Goal: Information Seeking & Learning: Learn about a topic

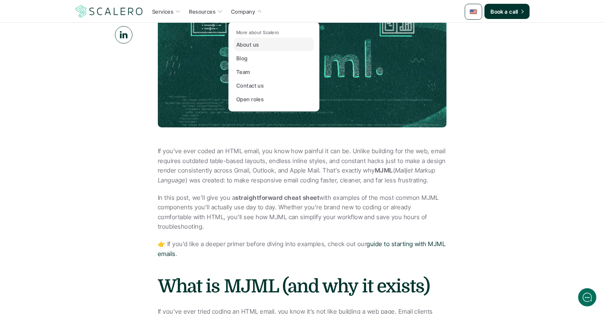
scroll to position [269, 0]
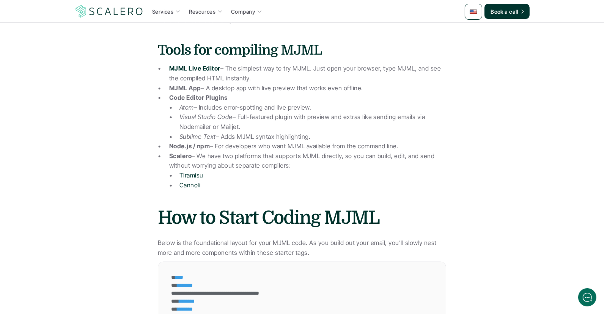
scroll to position [940, 0]
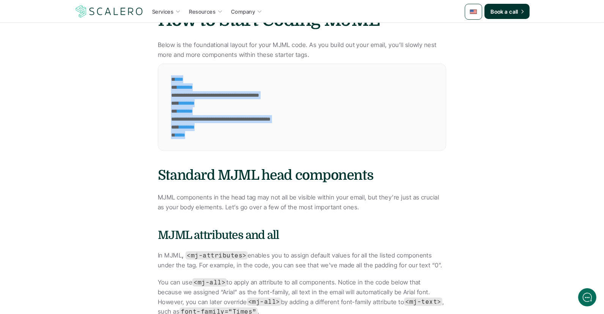
drag, startPoint x: 244, startPoint y: 119, endPoint x: 267, endPoint y: 139, distance: 30.4
click at [267, 139] on div "**********" at bounding box center [256, 107] width 196 height 86
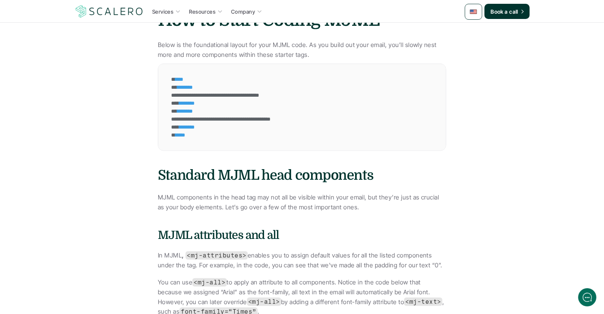
click at [267, 139] on div "**********" at bounding box center [256, 107] width 196 height 86
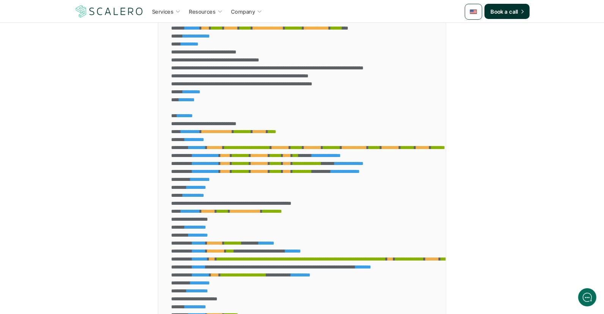
scroll to position [5049, 0]
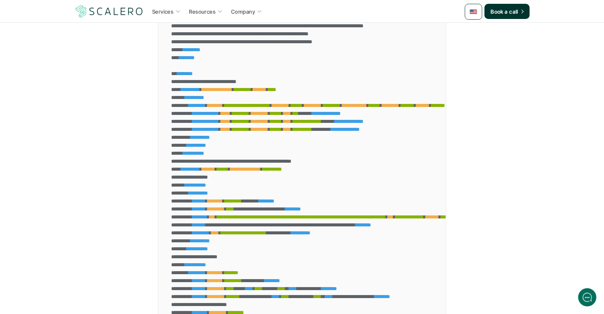
click at [198, 118] on div "**********" at bounding box center [460, 114] width 580 height 8
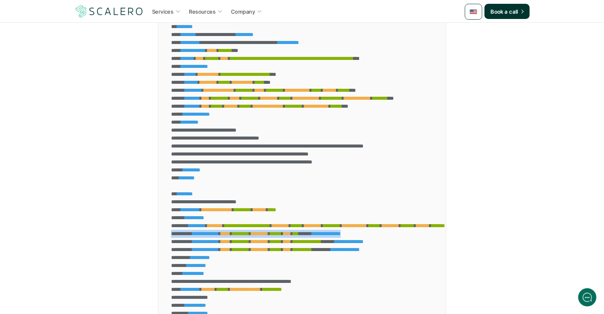
scroll to position [4840, 0]
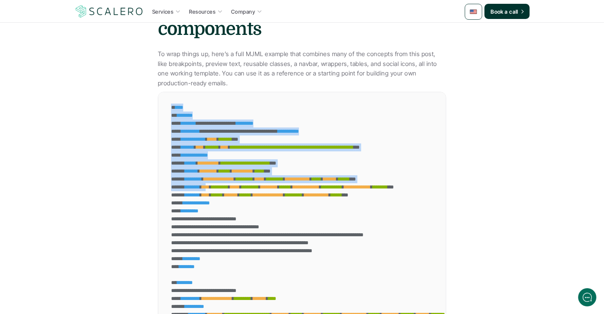
drag, startPoint x: 181, startPoint y: 102, endPoint x: 229, endPoint y: 197, distance: 106.0
click at [209, 190] on span "****" at bounding box center [206, 186] width 8 height 5
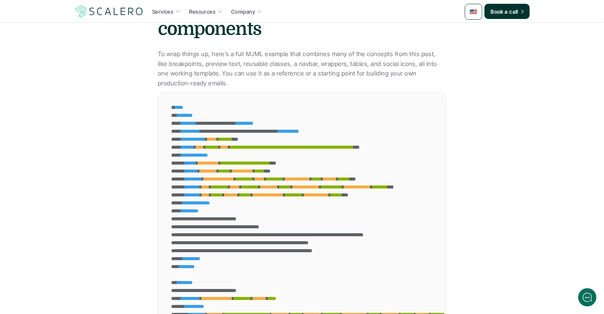
click at [176, 110] on span "****" at bounding box center [179, 107] width 8 height 5
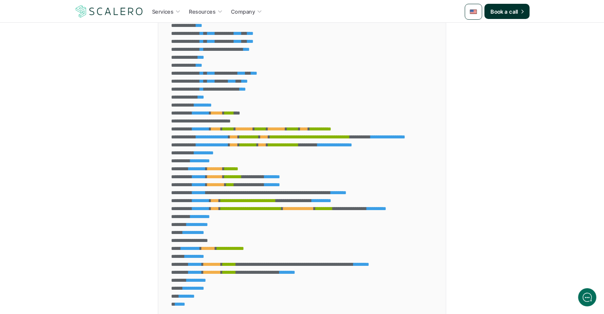
drag, startPoint x: 176, startPoint y: 113, endPoint x: 273, endPoint y: 152, distance: 104.8
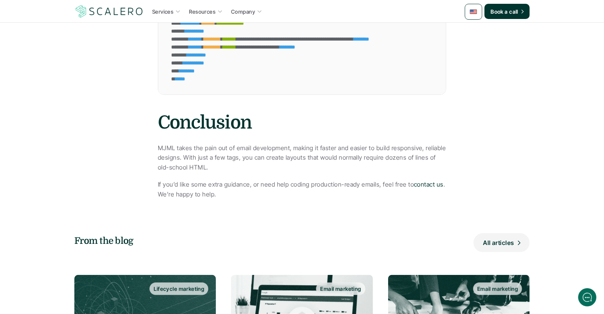
click at [273, 152] on p "MJML takes the pain out of email development, making it faster and easier to bu…" at bounding box center [302, 157] width 288 height 29
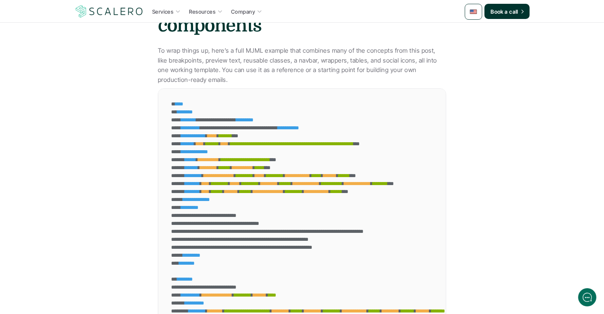
scroll to position [4733, 0]
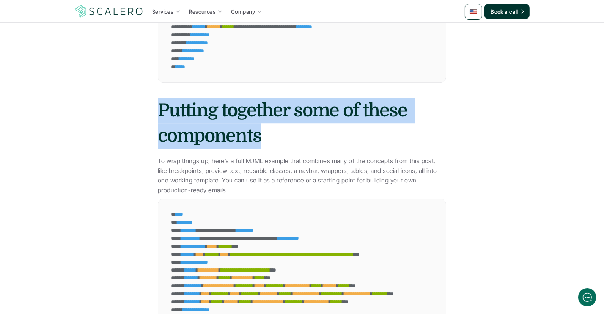
drag, startPoint x: 149, startPoint y: 122, endPoint x: 324, endPoint y: 139, distance: 176.1
click at [324, 139] on h2 "Putting together some of these components" at bounding box center [302, 123] width 288 height 51
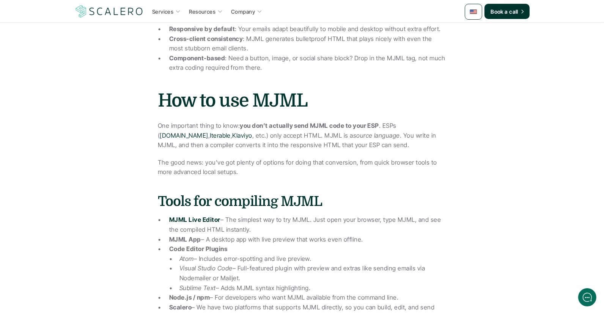
scroll to position [592, 0]
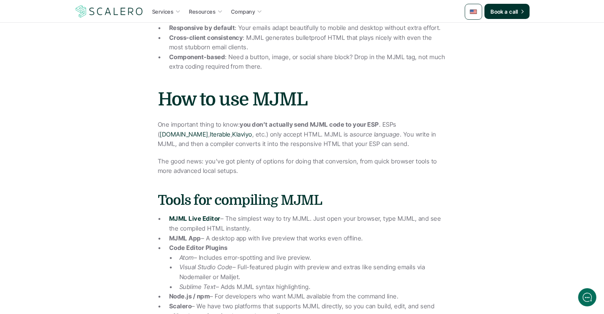
click at [328, 121] on strong "you don’t actually send MJML code to your ESP" at bounding box center [309, 125] width 139 height 8
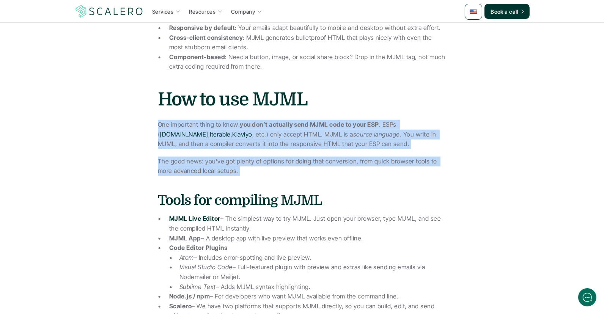
drag, startPoint x: 328, startPoint y: 117, endPoint x: 286, endPoint y: 148, distance: 51.9
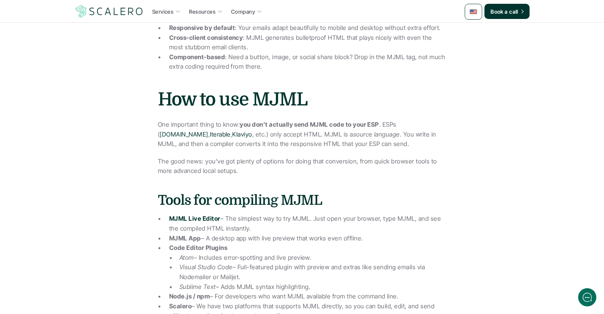
drag, startPoint x: 286, startPoint y: 148, endPoint x: 271, endPoint y: 143, distance: 15.8
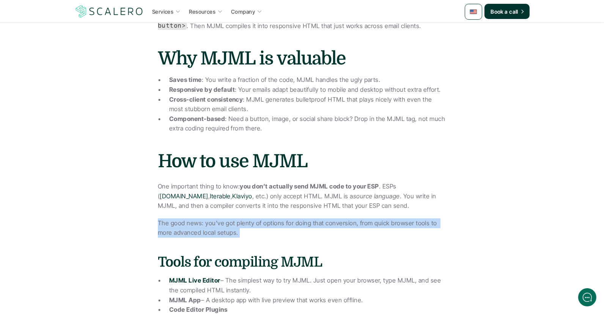
scroll to position [482, 0]
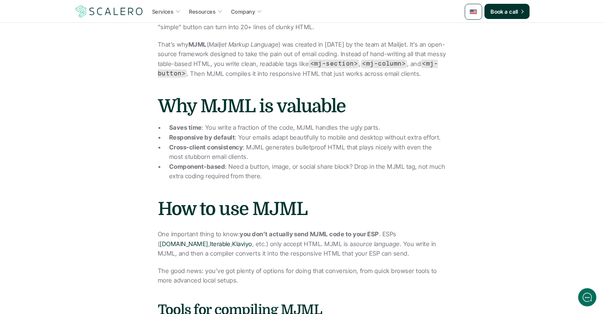
drag, startPoint x: 105, startPoint y: 107, endPoint x: 24, endPoint y: 64, distance: 91.8
drag, startPoint x: 158, startPoint y: 142, endPoint x: 3, endPoint y: 67, distance: 172.2
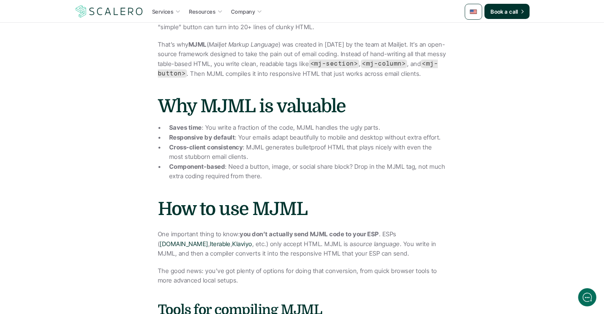
click at [218, 59] on p "That’s why MJML ( Mailjet Markup Language ) was created in 2015 by the team at …" at bounding box center [302, 59] width 288 height 39
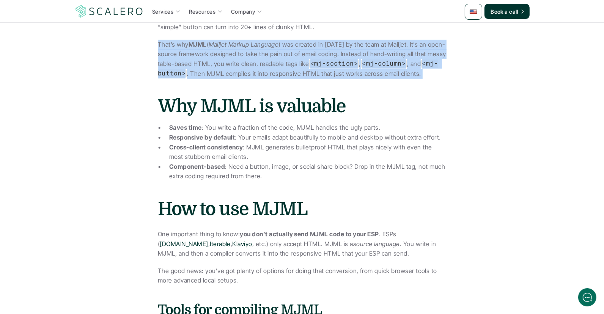
click at [218, 59] on p "That’s why MJML ( Mailjet Markup Language ) was created in 2015 by the team at …" at bounding box center [302, 59] width 288 height 39
click at [181, 67] on code "<mj-button>" at bounding box center [298, 69] width 280 height 18
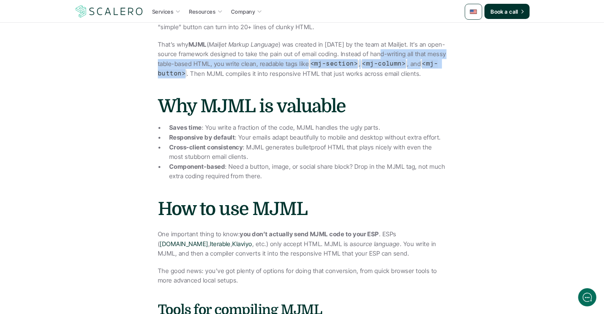
drag, startPoint x: 181, startPoint y: 67, endPoint x: 386, endPoint y: 43, distance: 206.9
click at [386, 43] on p "That’s why MJML ( Mailjet Markup Language ) was created in 2015 by the team at …" at bounding box center [302, 59] width 288 height 39
click at [340, 60] on code "<mj-section>" at bounding box center [334, 64] width 50 height 8
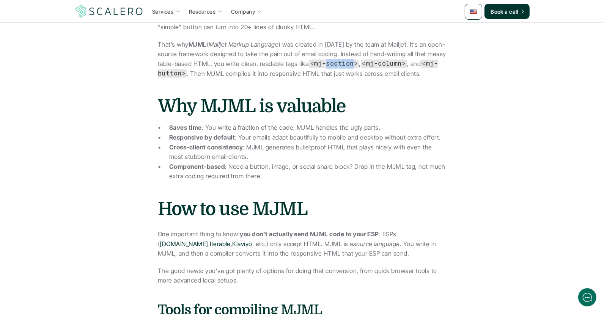
click at [340, 60] on code "<mj-section>" at bounding box center [334, 64] width 50 height 8
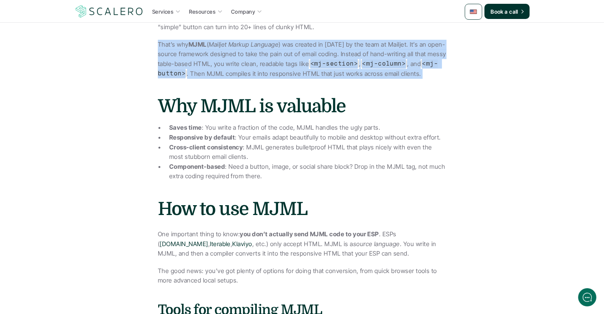
click at [340, 60] on code "<mj-section>" at bounding box center [334, 64] width 50 height 8
click at [308, 57] on p "That’s why MJML ( Mailjet Markup Language ) was created in 2015 by the team at …" at bounding box center [302, 59] width 288 height 39
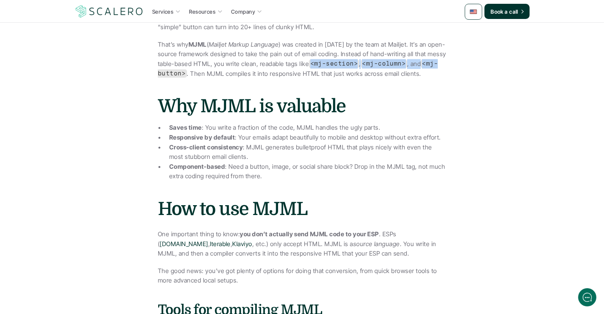
drag, startPoint x: 310, startPoint y: 56, endPoint x: 442, endPoint y: 55, distance: 132.0
click at [442, 55] on p "That’s why MJML ( Mailjet Markup Language ) was created in 2015 by the team at …" at bounding box center [302, 59] width 288 height 39
click at [355, 94] on h2 "Why MJML is valuable" at bounding box center [302, 106] width 288 height 25
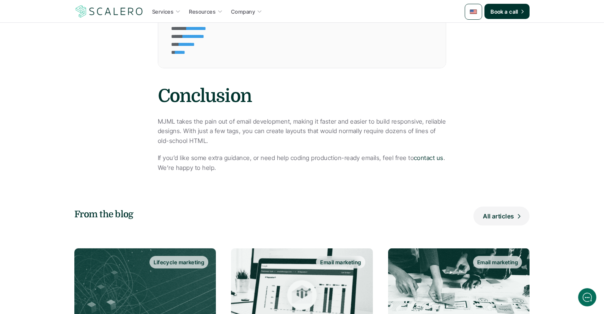
scroll to position [5637, 0]
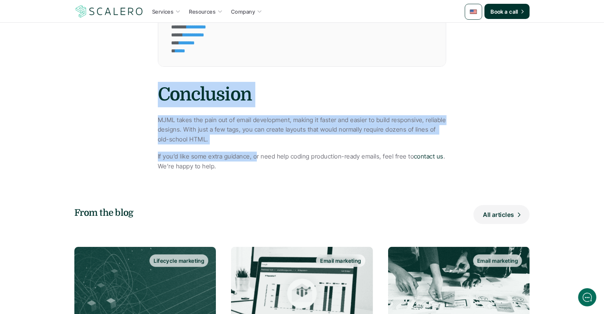
drag, startPoint x: 158, startPoint y: 105, endPoint x: 257, endPoint y: 170, distance: 118.7
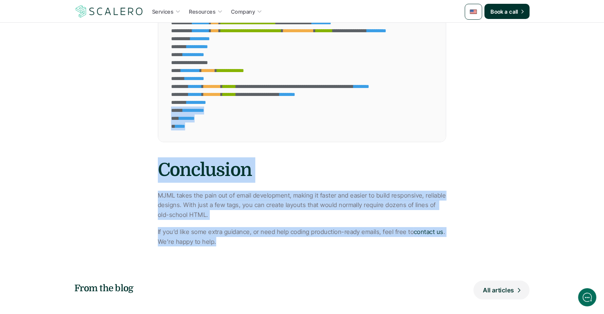
drag, startPoint x: 256, startPoint y: 174, endPoint x: 133, endPoint y: 105, distance: 140.9
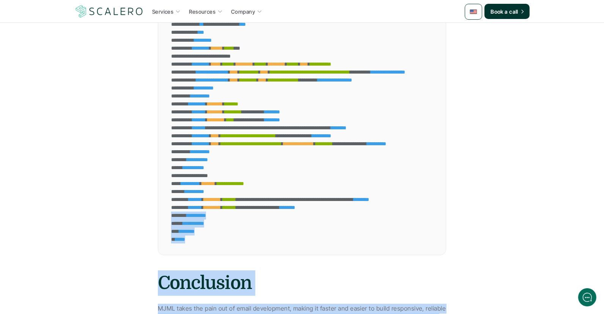
scroll to position [5448, 0]
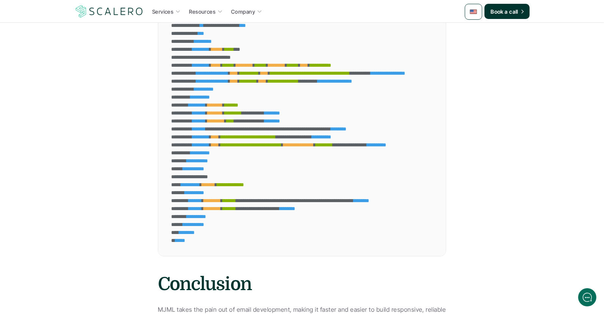
click at [206, 109] on div "* ********* ******** * ****** *" at bounding box center [460, 105] width 580 height 8
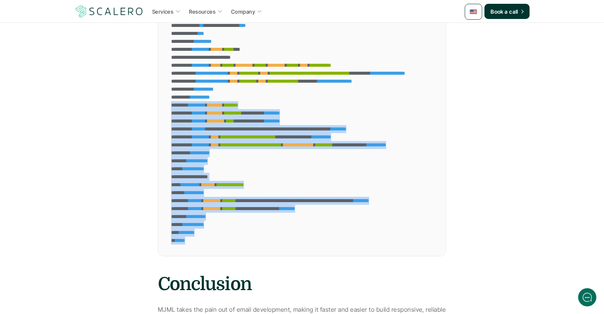
drag, startPoint x: 206, startPoint y: 116, endPoint x: 198, endPoint y: 245, distance: 128.8
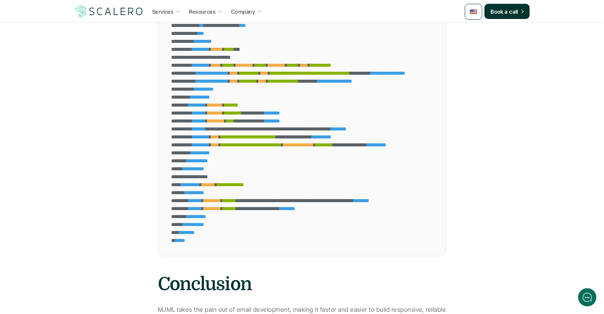
click at [201, 245] on div "** **** *" at bounding box center [460, 241] width 580 height 8
drag, startPoint x: 201, startPoint y: 247, endPoint x: 187, endPoint y: 214, distance: 36.6
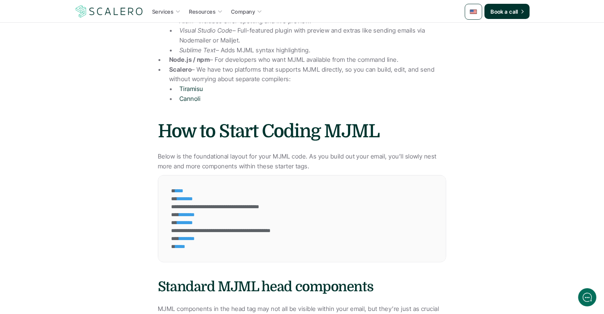
scroll to position [890, 0]
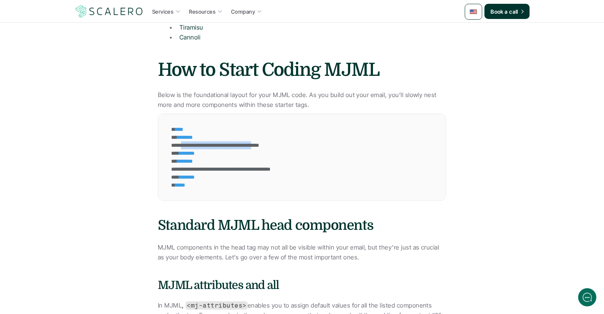
drag, startPoint x: 189, startPoint y: 135, endPoint x: 309, endPoint y: 143, distance: 120.5
click at [309, 140] on div "**********" at bounding box center [256, 157] width 196 height 86
click at [300, 165] on div "**********" at bounding box center [256, 169] width 173 height 8
drag, startPoint x: 249, startPoint y: 160, endPoint x: 102, endPoint y: 77, distance: 168.8
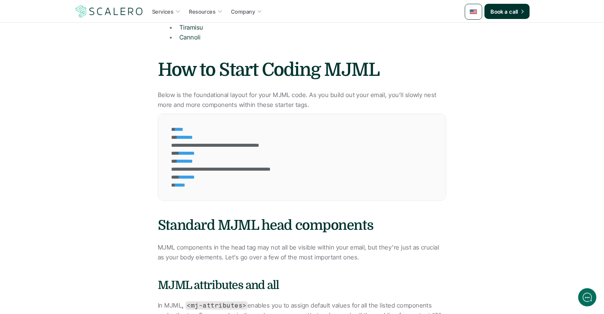
drag, startPoint x: 73, startPoint y: 112, endPoint x: 69, endPoint y: 110, distance: 4.1
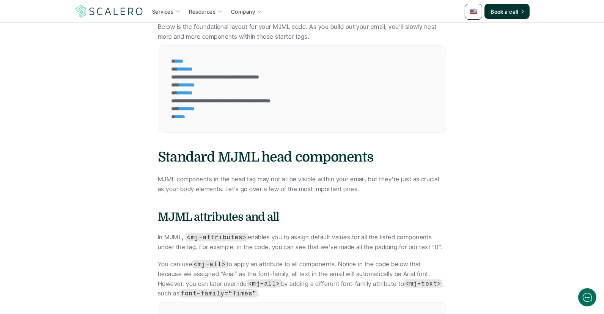
scroll to position [957, 0]
